Goal: Information Seeking & Learning: Learn about a topic

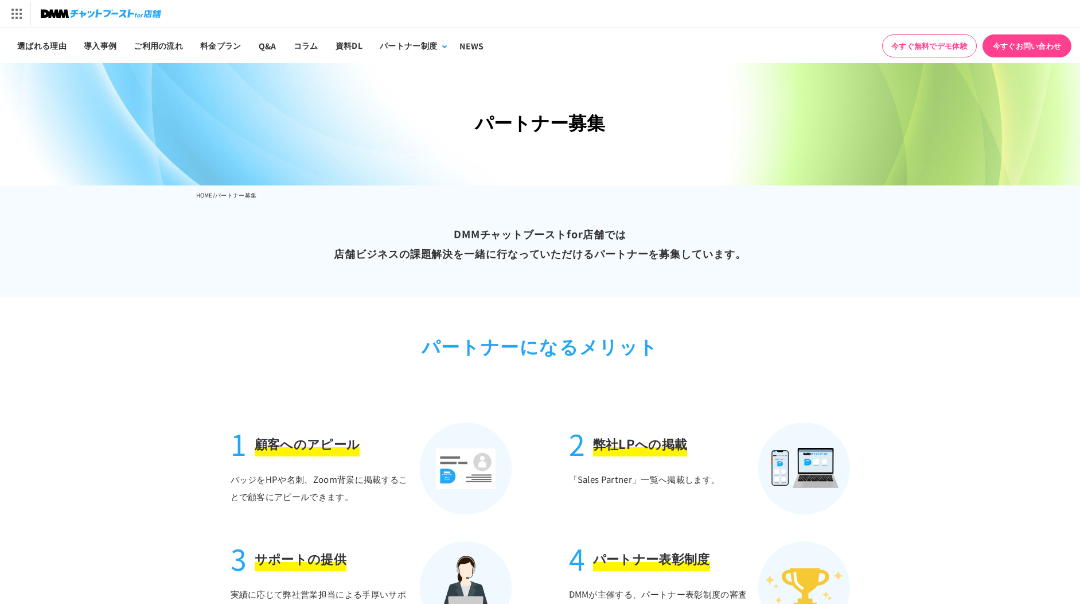
drag, startPoint x: 48, startPoint y: 46, endPoint x: 706, endPoint y: 61, distance: 658.3
click at [48, 46] on link "選ばれる理由" at bounding box center [42, 45] width 67 height 35
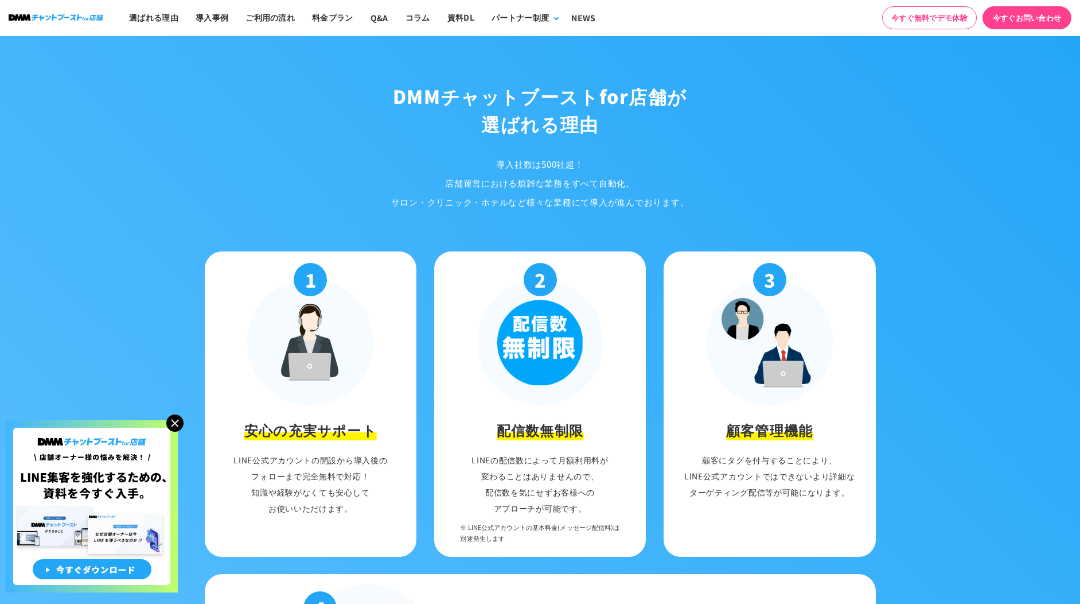
scroll to position [1062, 0]
click at [275, 17] on link "ご利用の流れ" at bounding box center [270, 17] width 67 height 35
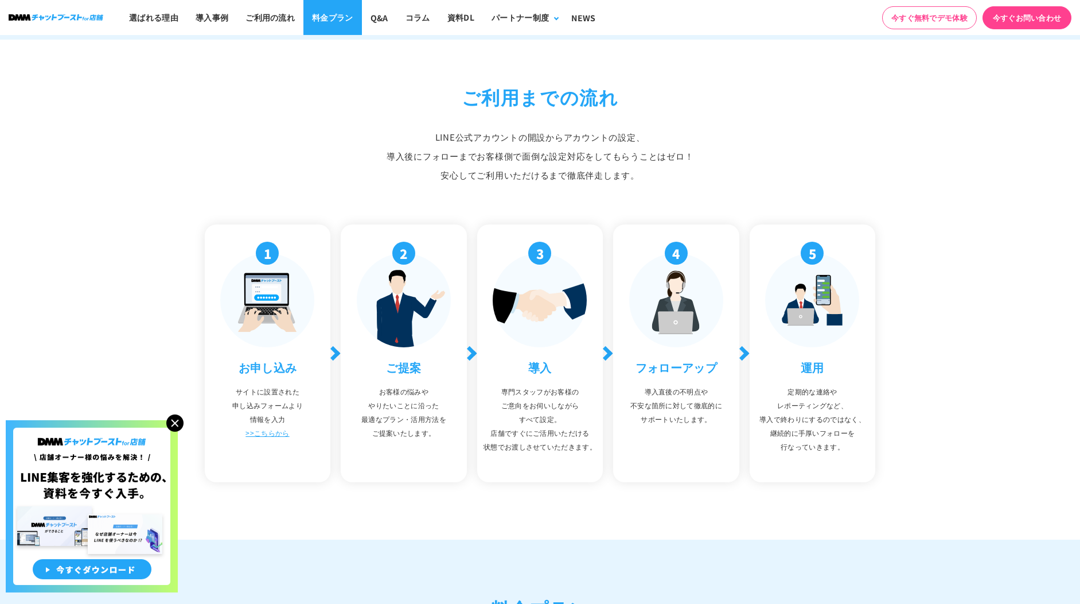
click at [335, 15] on link "料金プラン" at bounding box center [333, 17] width 59 height 35
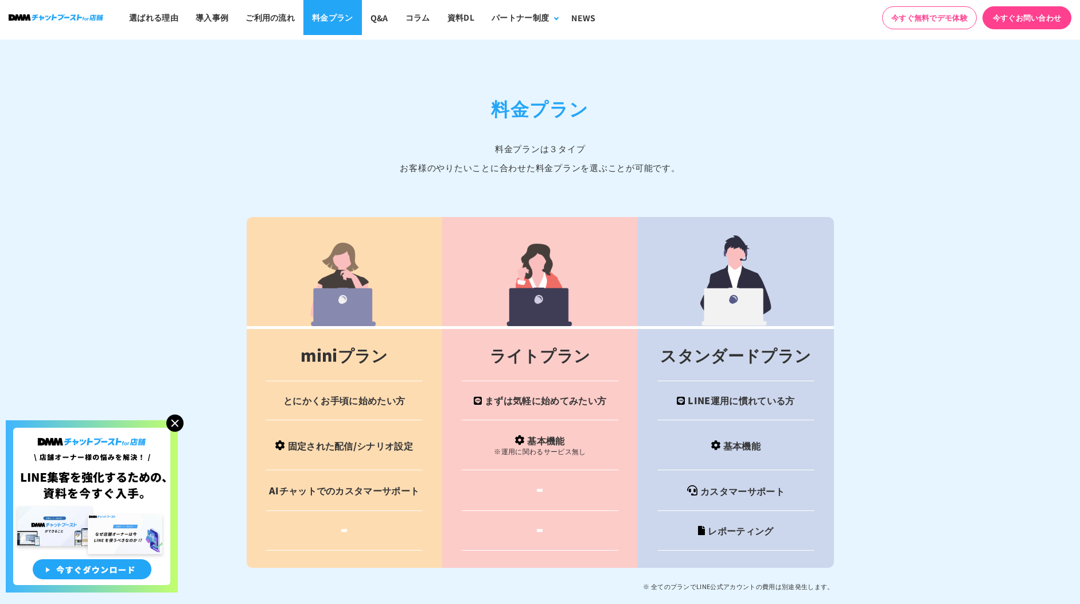
click at [332, 16] on link "料金プラン" at bounding box center [333, 17] width 59 height 35
click at [169, 423] on img at bounding box center [174, 422] width 17 height 17
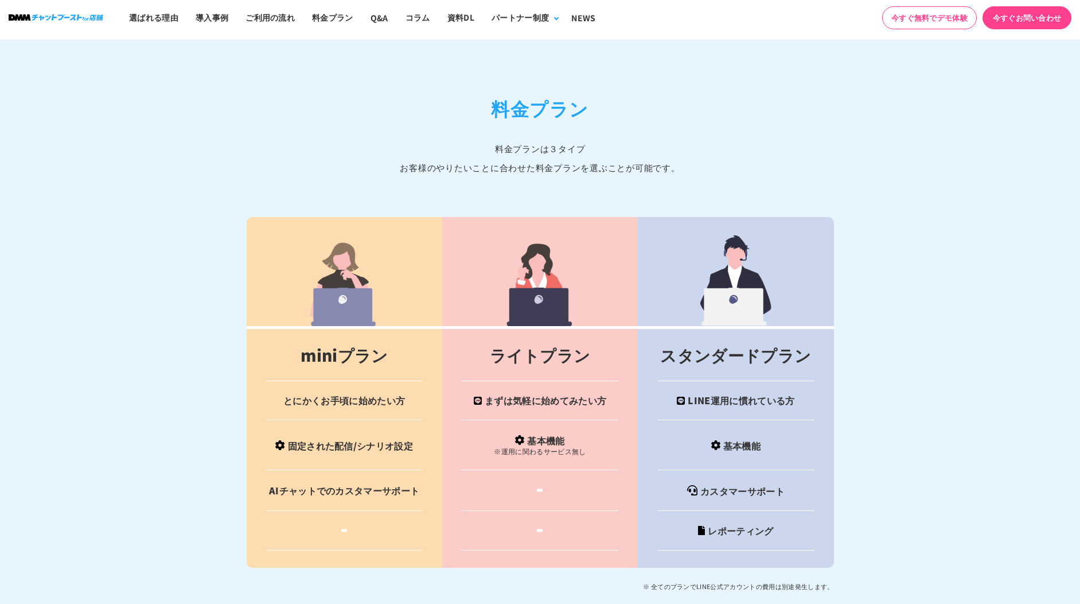
drag, startPoint x: 333, startPoint y: 18, endPoint x: 422, endPoint y: 100, distance: 120.2
click at [333, 19] on link "料金プラン" at bounding box center [333, 17] width 59 height 35
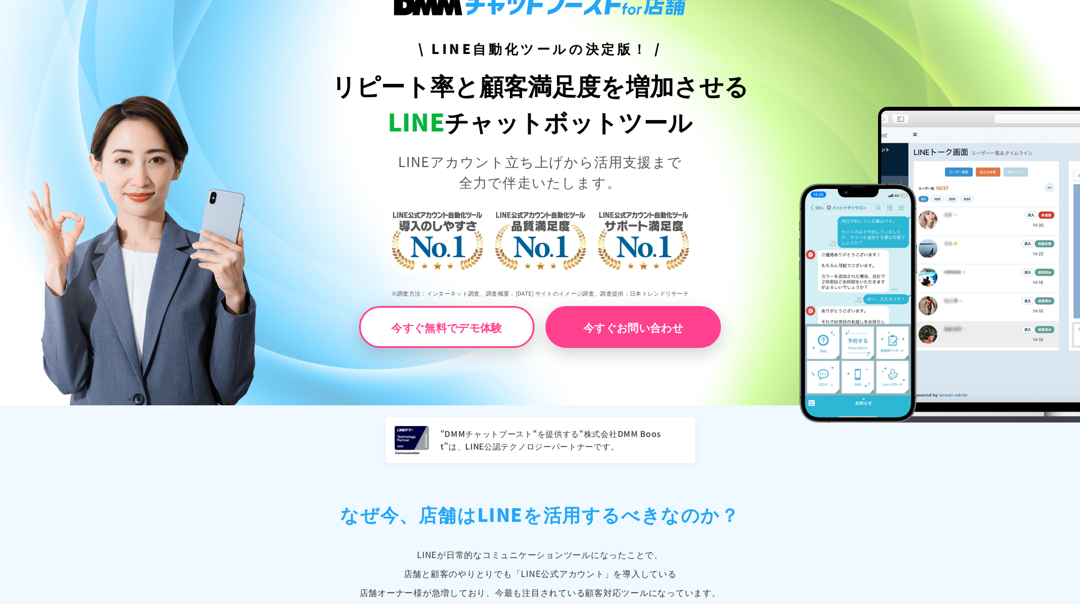
scroll to position [0, 0]
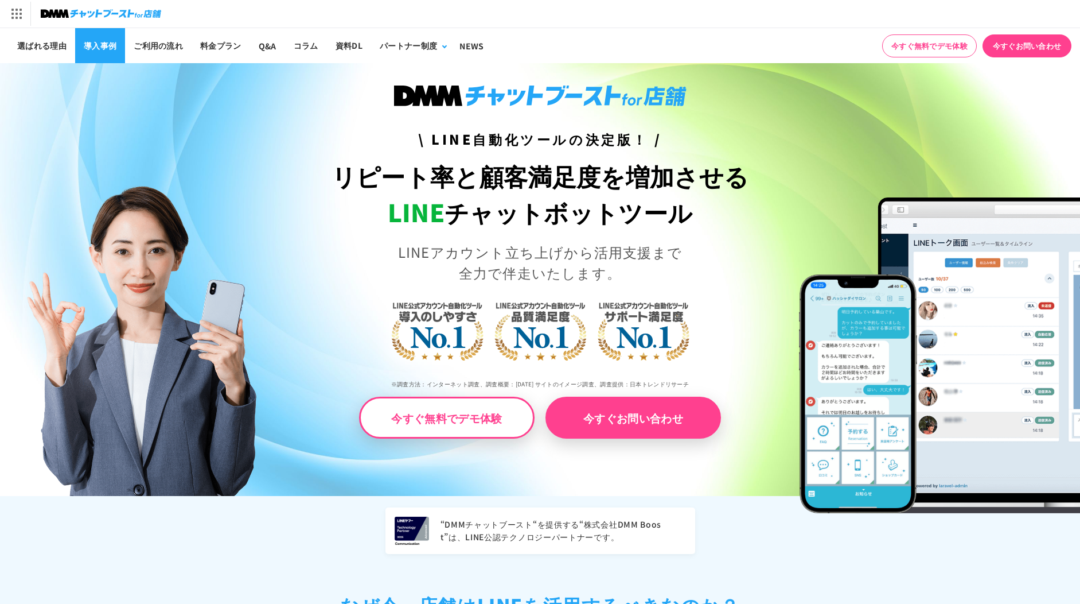
click at [107, 54] on link "導入事例" at bounding box center [100, 45] width 50 height 35
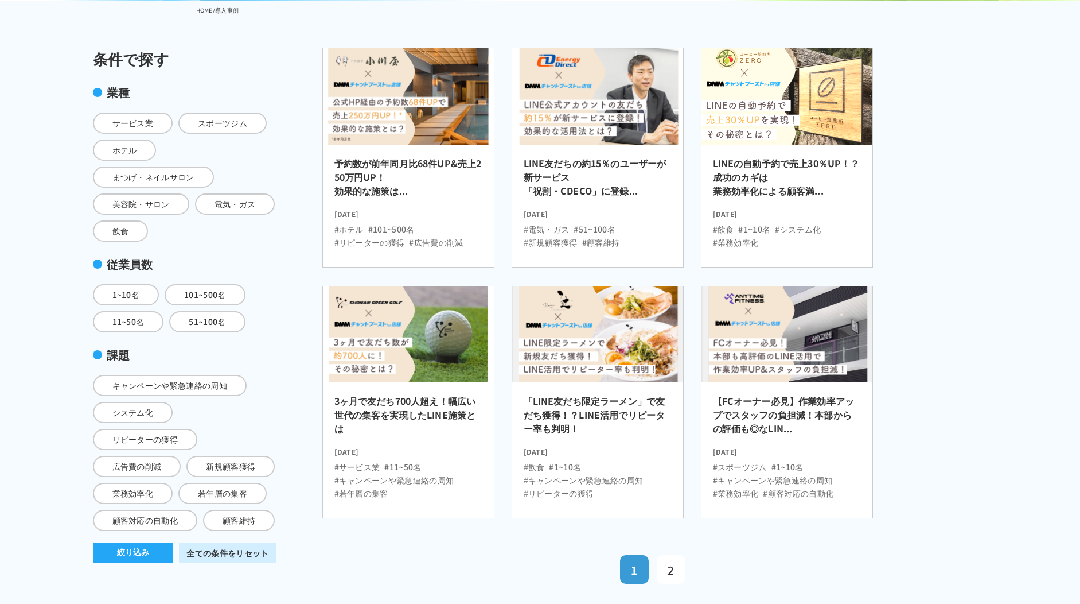
scroll to position [184, 0]
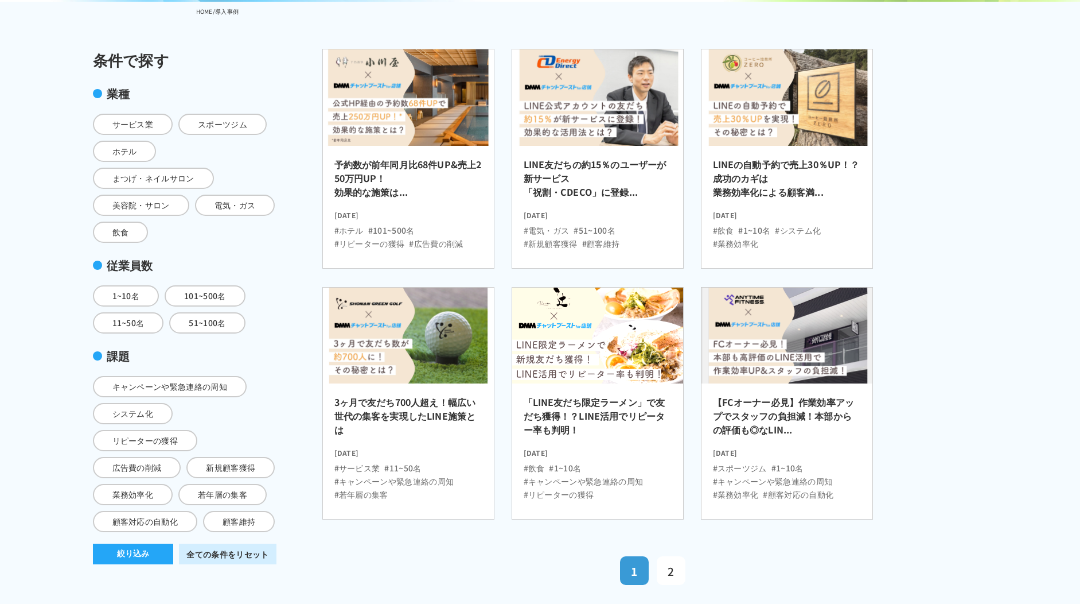
click at [645, 335] on img at bounding box center [598, 335] width 188 height 106
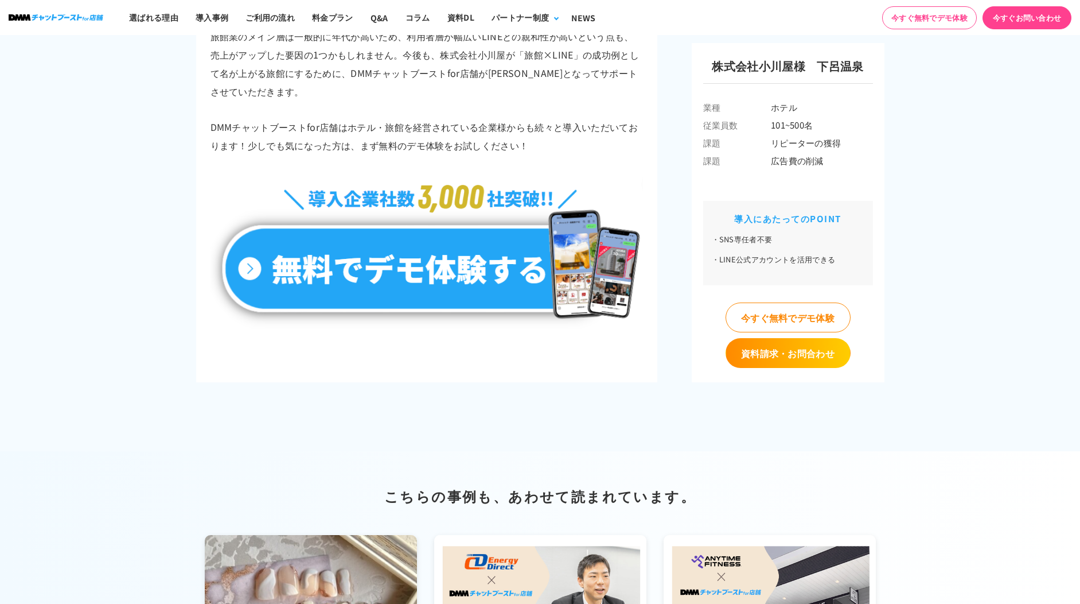
scroll to position [5787, 0]
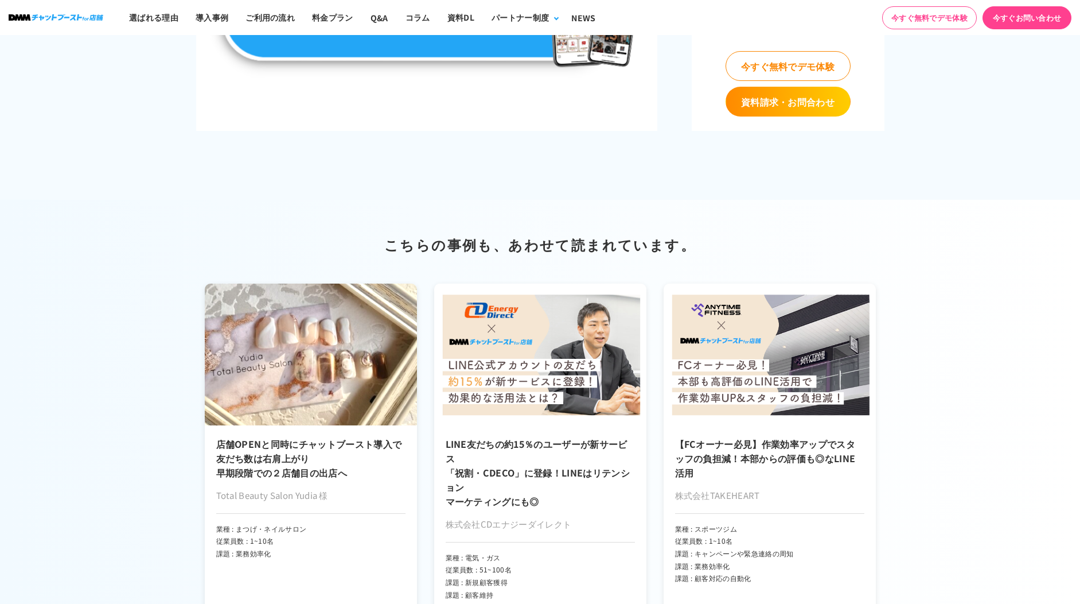
click at [325, 384] on img at bounding box center [311, 354] width 212 height 142
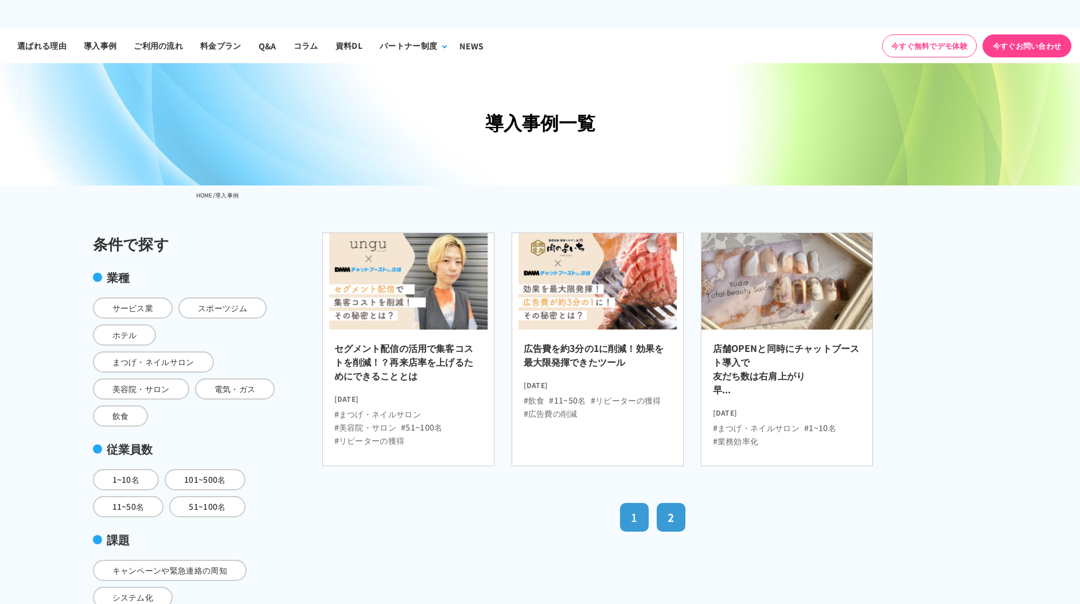
click at [627, 509] on link "1" at bounding box center [634, 517] width 29 height 29
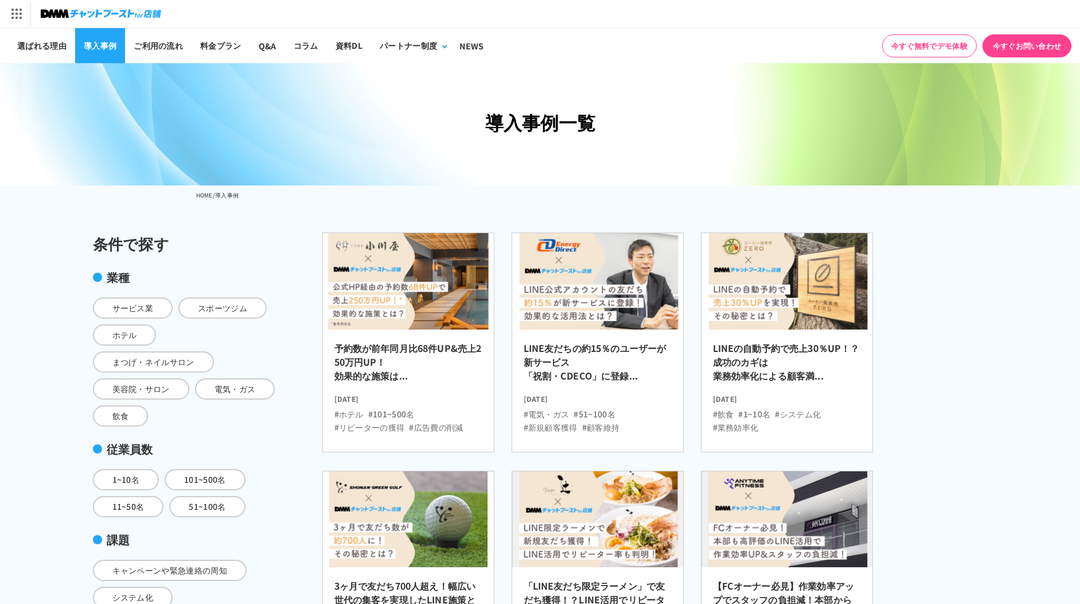
click at [94, 44] on link "導入事例" at bounding box center [100, 45] width 50 height 35
click at [236, 46] on link "料金プラン" at bounding box center [221, 45] width 59 height 35
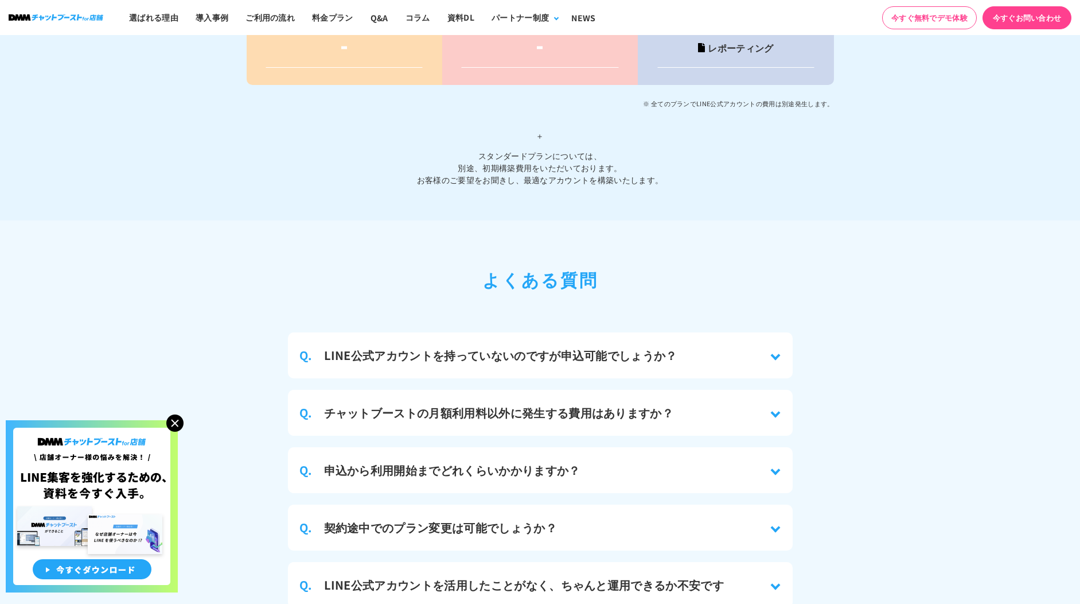
scroll to position [4816, 0]
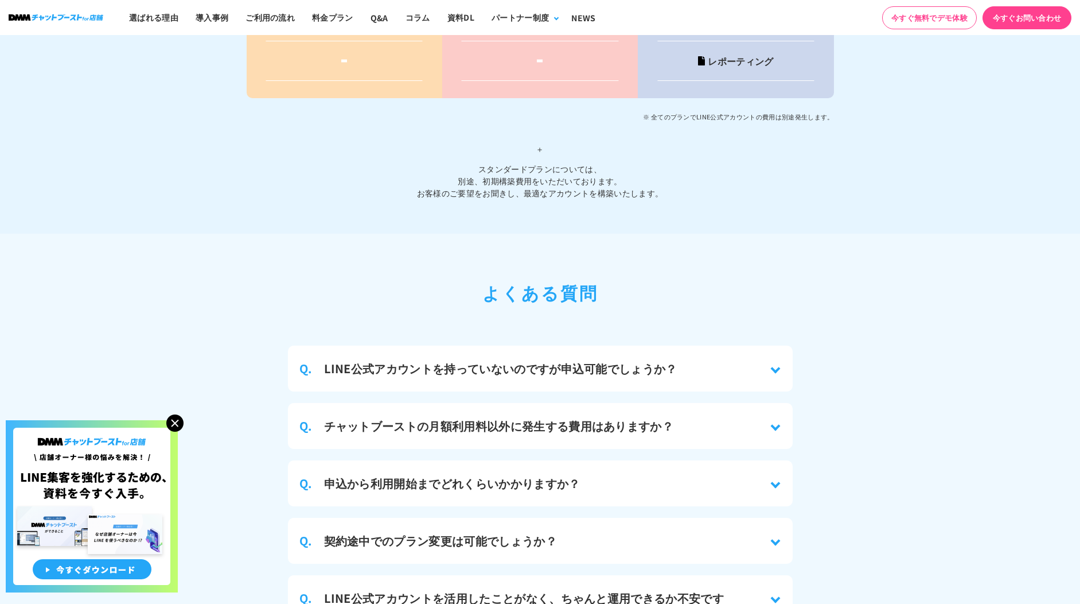
click at [666, 360] on h3 "LINE公式アカウントを持っていないのですが申込可能でしょうか？" at bounding box center [500, 368] width 353 height 17
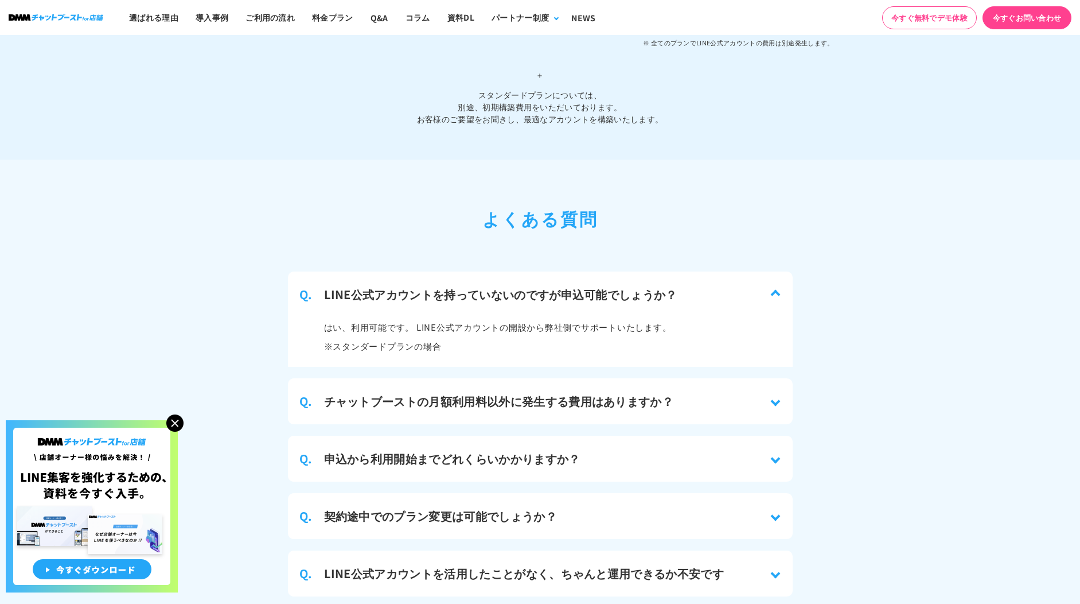
scroll to position [4904, 0]
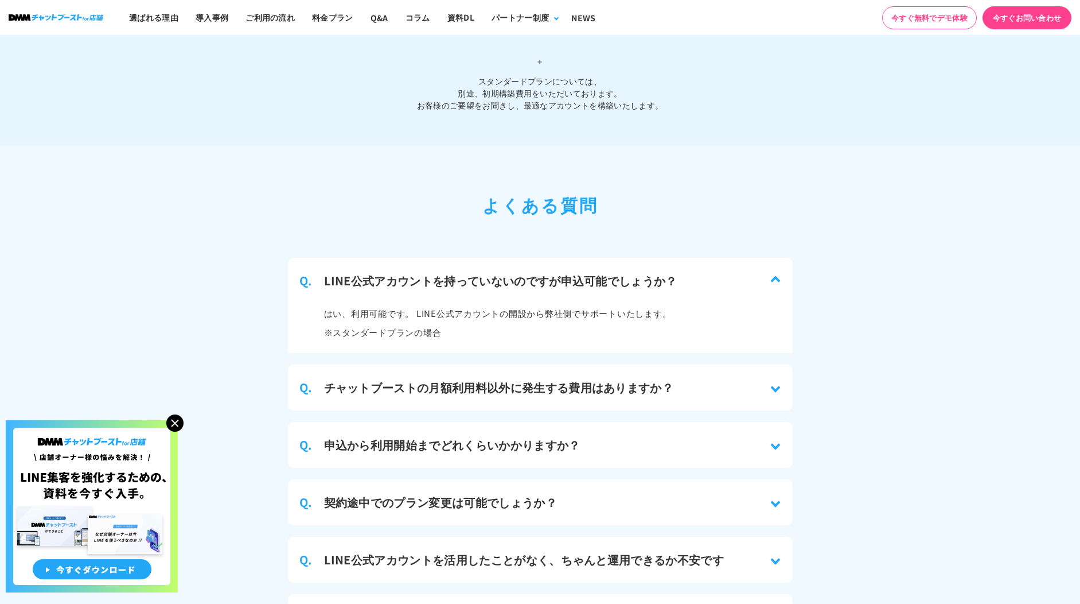
click at [656, 383] on h3 "チャットブーストの月額利用料以外に発生する費用はありますか？" at bounding box center [499, 387] width 350 height 17
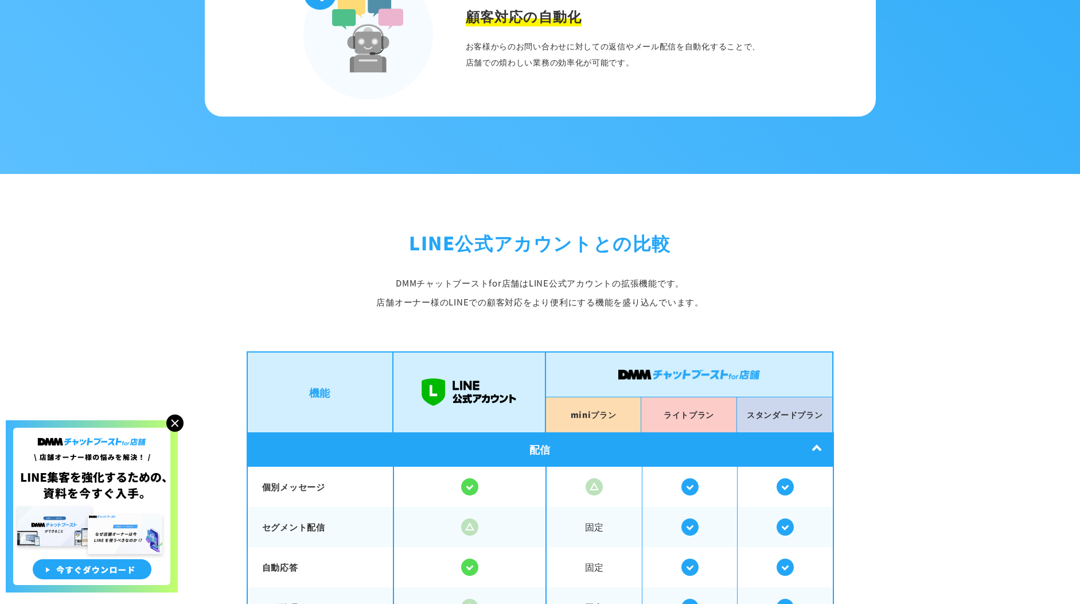
scroll to position [0, 0]
